Goal: Information Seeking & Learning: Learn about a topic

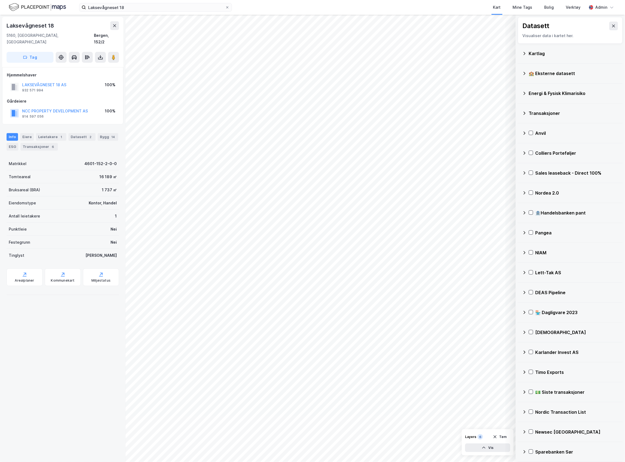
scroll to position [1343, 0]
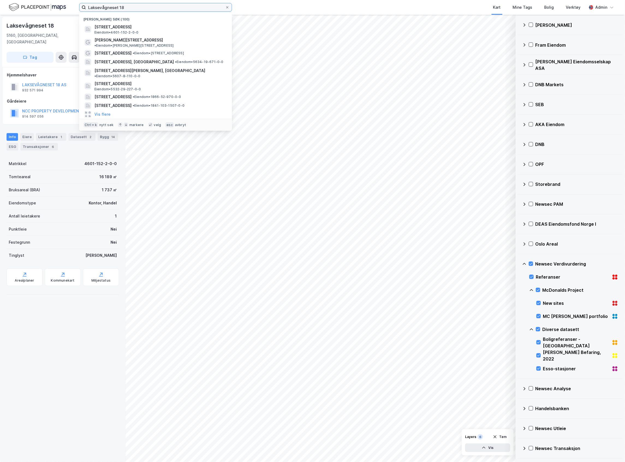
drag, startPoint x: 128, startPoint y: 4, endPoint x: -107, endPoint y: -12, distance: 235.2
click at [0, 0] on html "Laksevågneset 18 Nylige søk (100) [GEOGRAPHIC_DATA] 18, 5160, [GEOGRAPHIC_DATA]…" at bounding box center [312, 231] width 625 height 462
paste input "[STREET_ADDRESS]"
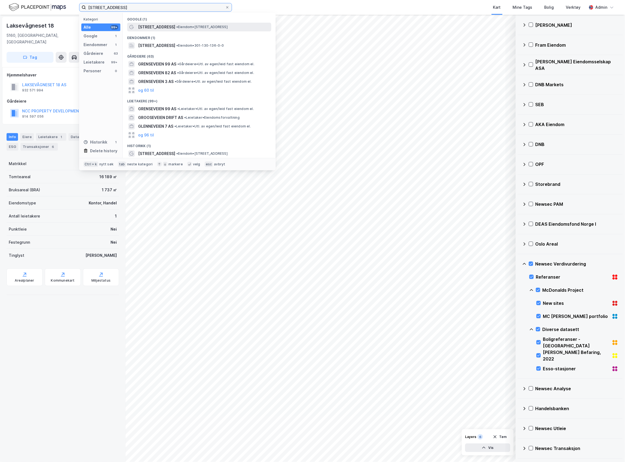
type input "[STREET_ADDRESS]"
click at [161, 29] on span "[STREET_ADDRESS]" at bounding box center [156, 27] width 37 height 7
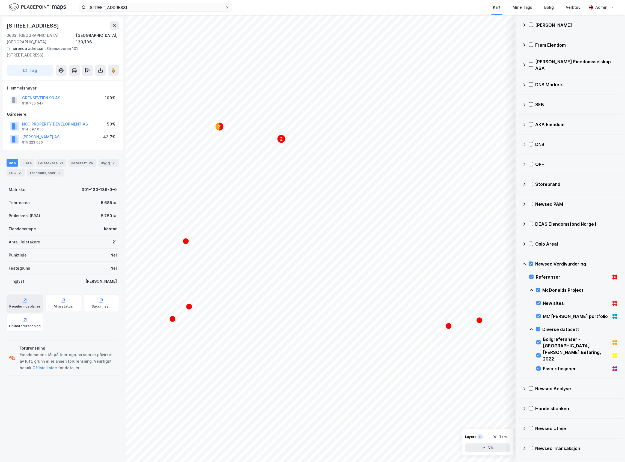
click at [18, 296] on div "Reguleringsplaner" at bounding box center [25, 302] width 37 height 17
